Goal: Task Accomplishment & Management: Manage account settings

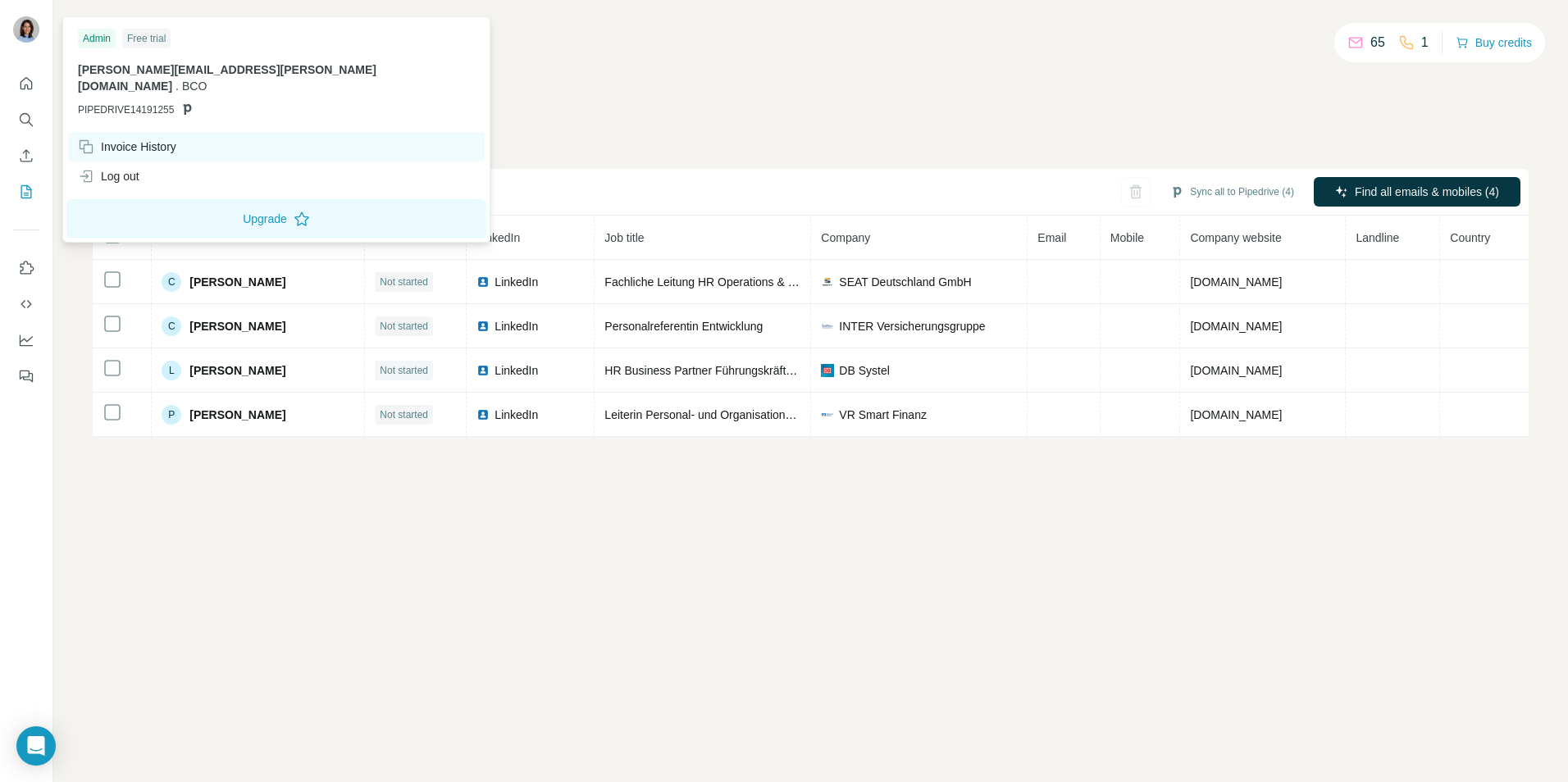
click at [106, 138] on div "Invoice History" at bounding box center [127, 146] width 99 height 16
